Goal: Information Seeking & Learning: Learn about a topic

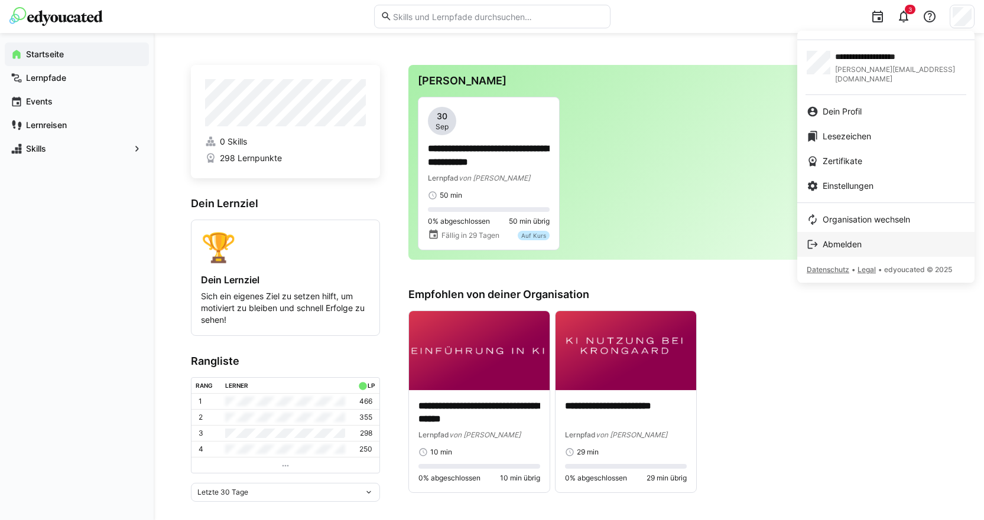
click at [856, 239] on span "Abmelden" at bounding box center [841, 245] width 39 height 12
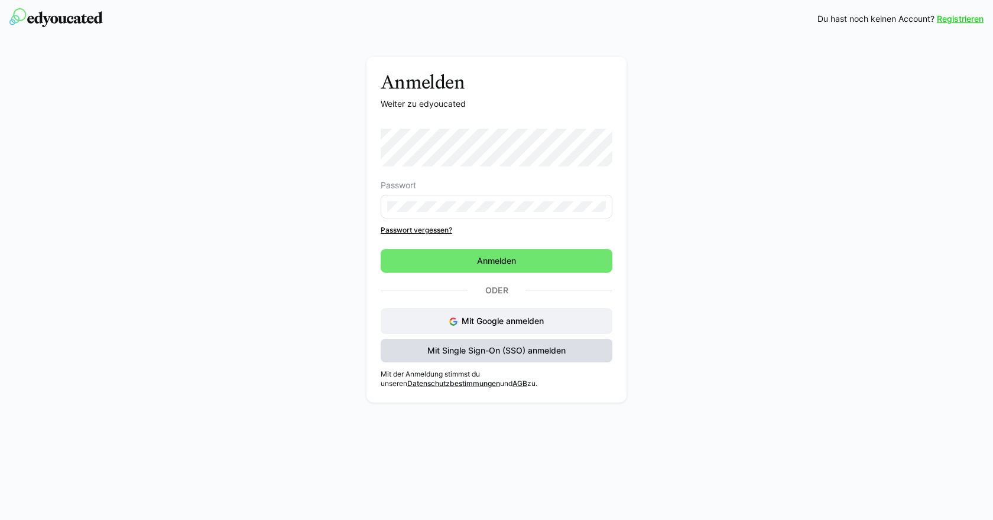
click at [518, 356] on span "Mit Single Sign-On (SSO) anmelden" at bounding box center [496, 351] width 142 height 12
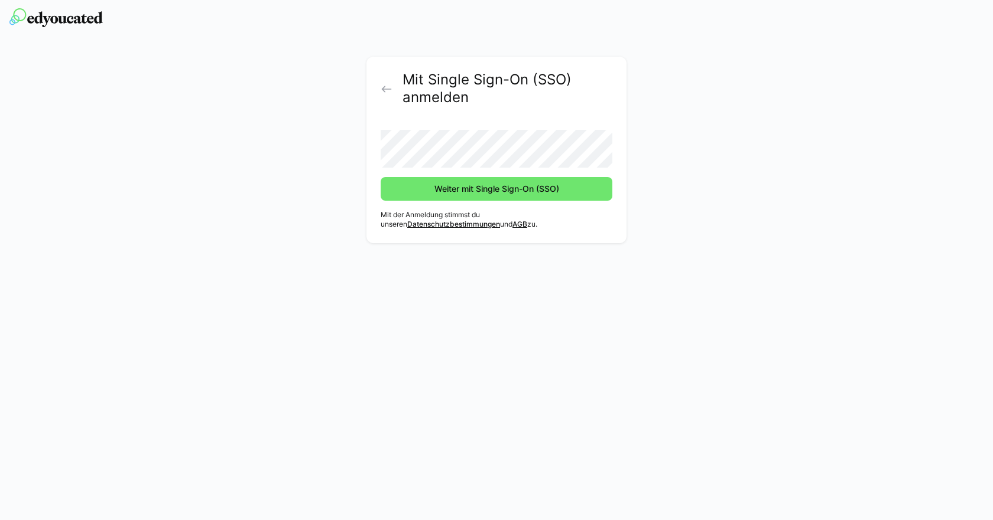
click at [380, 177] on button "Weiter mit Single Sign-On (SSO)" at bounding box center [496, 189] width 232 height 24
